Goal: Transaction & Acquisition: Obtain resource

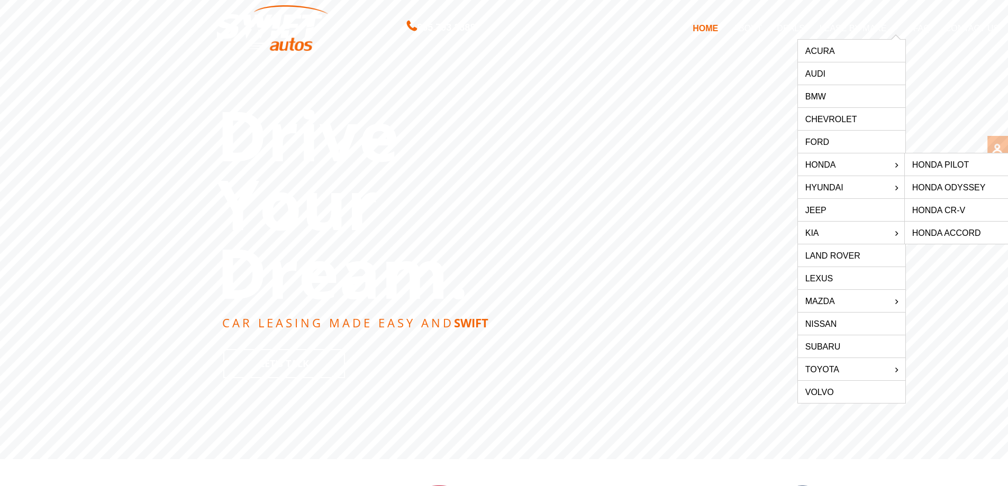
click at [954, 159] on link "Honda Pilot" at bounding box center [958, 164] width 107 height 22
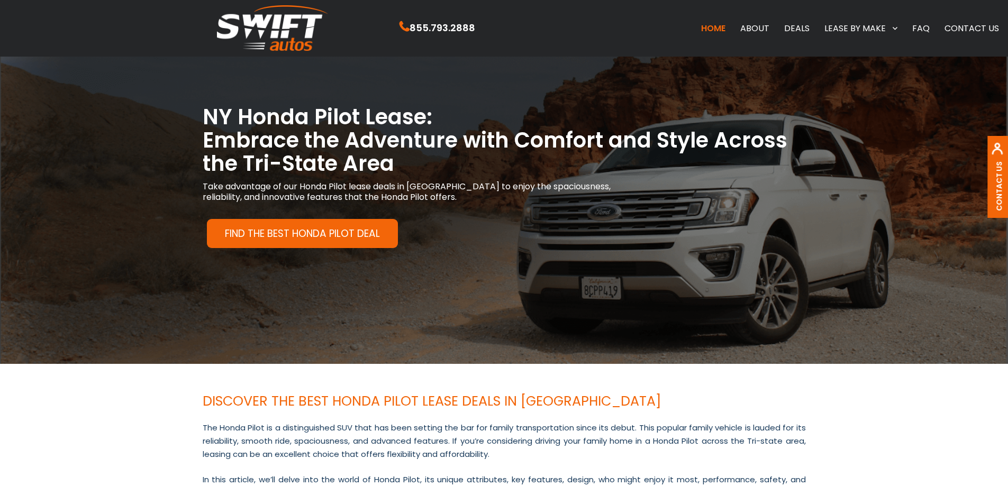
click at [311, 236] on link "Find the Best Honda Pilot Deal" at bounding box center [302, 233] width 191 height 29
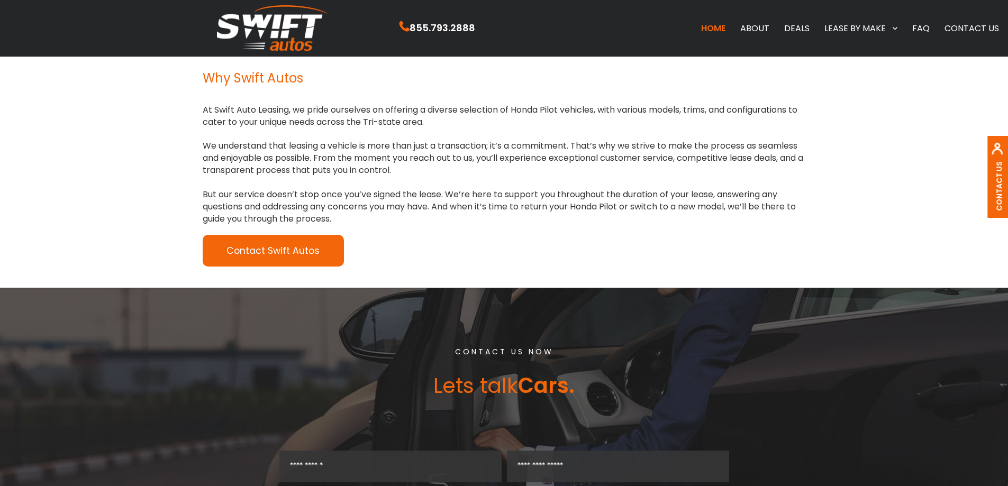
scroll to position [1604, 0]
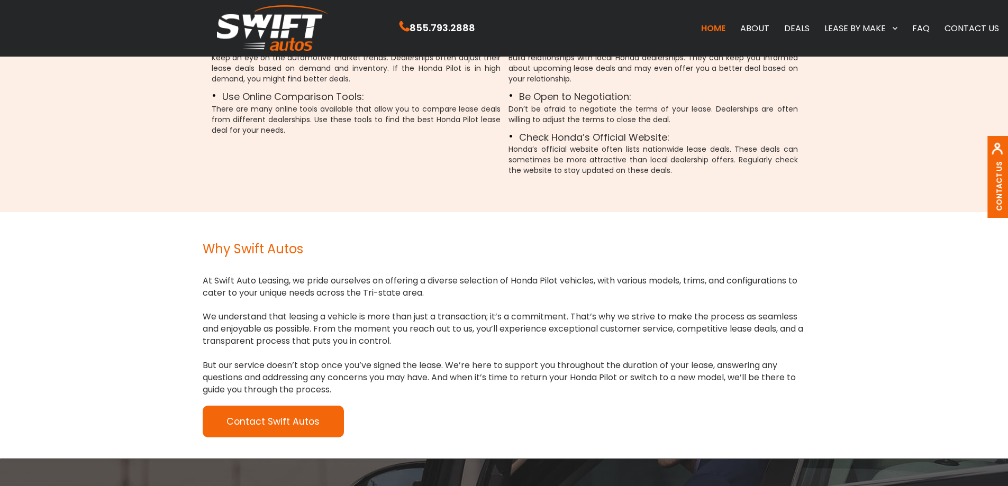
click at [800, 25] on link "DEALS" at bounding box center [797, 28] width 40 height 22
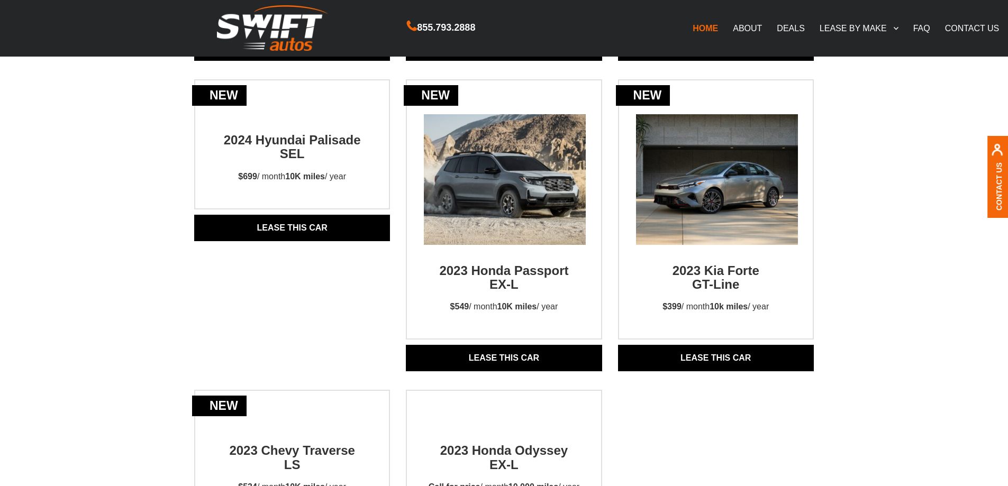
scroll to position [793, 0]
